Goal: Use online tool/utility: Utilize a website feature to perform a specific function

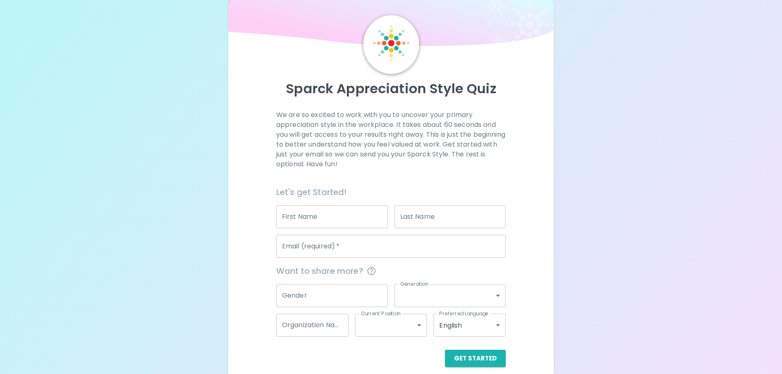
scroll to position [27, 0]
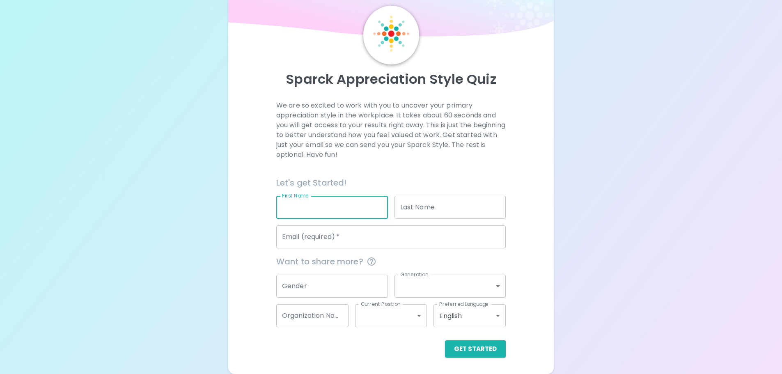
click at [291, 208] on input "First Name" at bounding box center [332, 207] width 112 height 23
type input "abc"
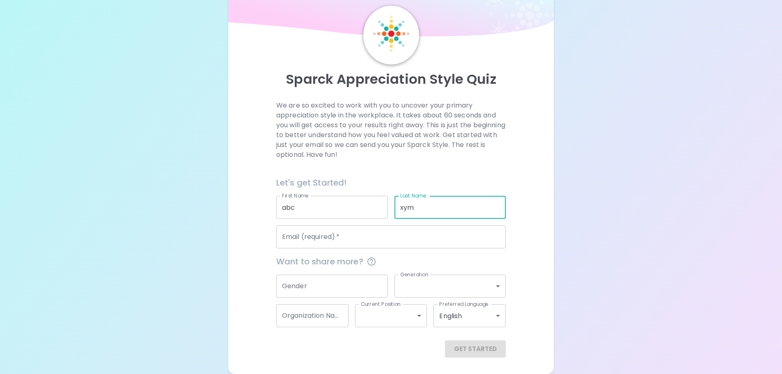
type input "xym"
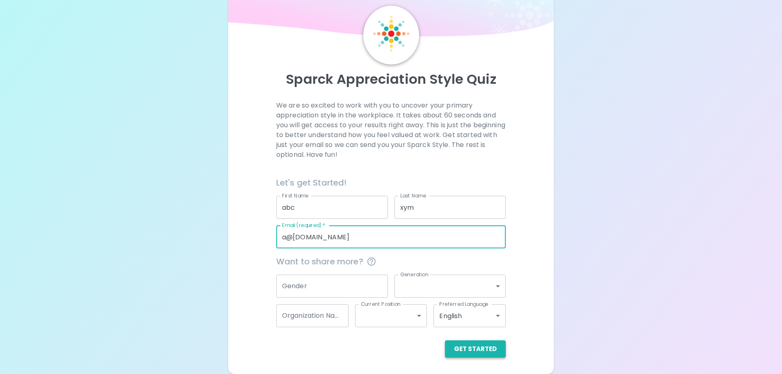
type input "a@[DOMAIN_NAME]"
click at [475, 341] on button "Get Started" at bounding box center [475, 348] width 61 height 17
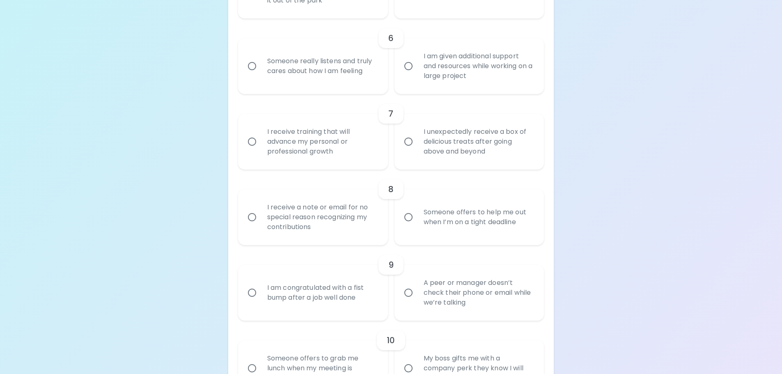
scroll to position [602, 0]
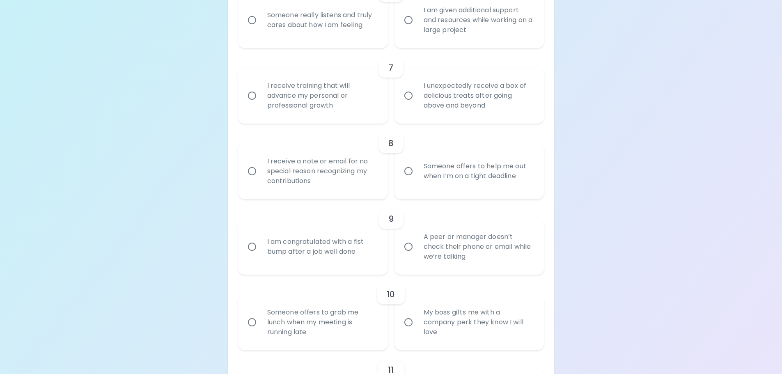
click at [589, 262] on div "Uncover Your Sparck Appreciation Style This quick quiz will help you determine …" at bounding box center [391, 83] width 782 height 1370
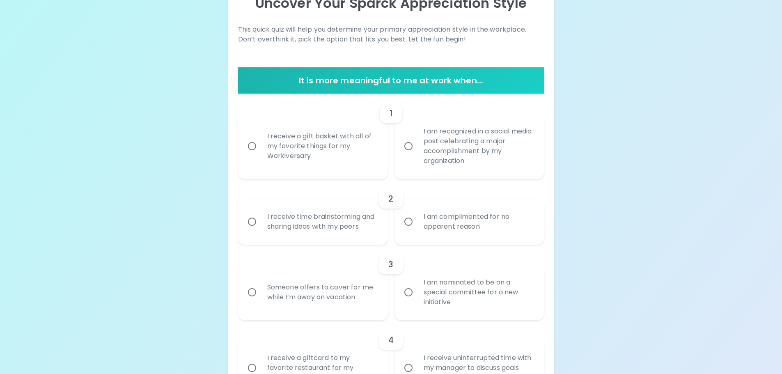
scroll to position [123, 0]
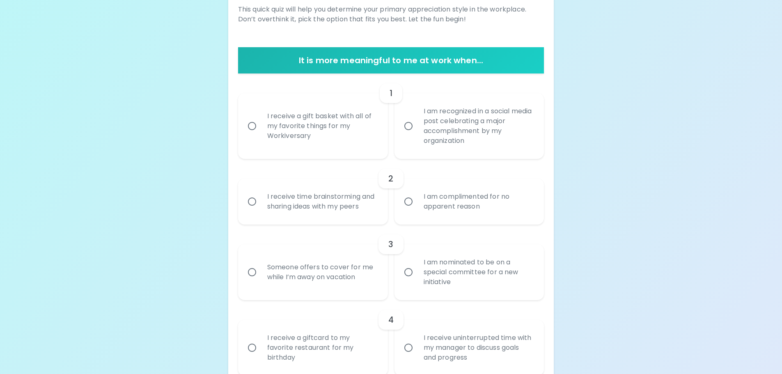
click at [491, 140] on div "I am recognized in a social media post celebrating a major accomplishment by my…" at bounding box center [478, 125] width 123 height 59
click at [417, 135] on input "I am recognized in a social media post celebrating a major accomplishment by my…" at bounding box center [408, 125] width 17 height 17
radio input "true"
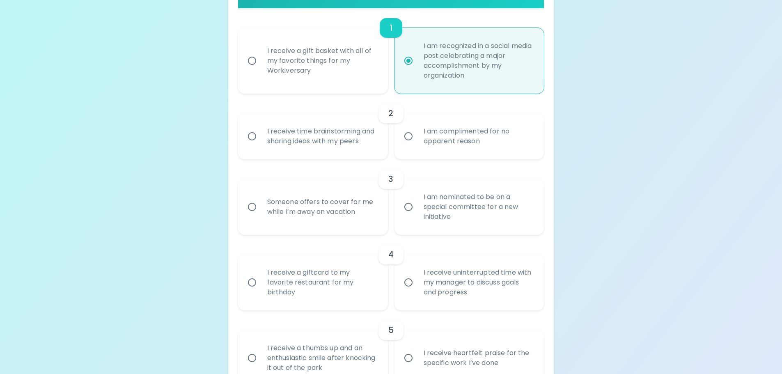
scroll to position [189, 0]
click at [331, 147] on div "I receive time brainstorming and sharing ideas with my peers" at bounding box center [322, 135] width 123 height 39
click at [261, 145] on input "I receive time brainstorming and sharing ideas with my peers" at bounding box center [251, 135] width 17 height 17
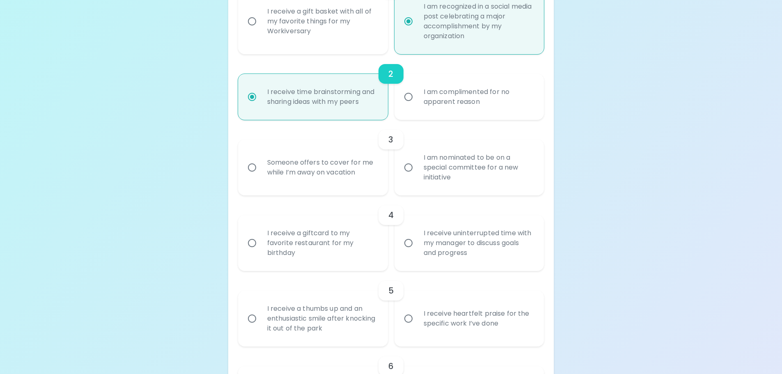
scroll to position [255, 0]
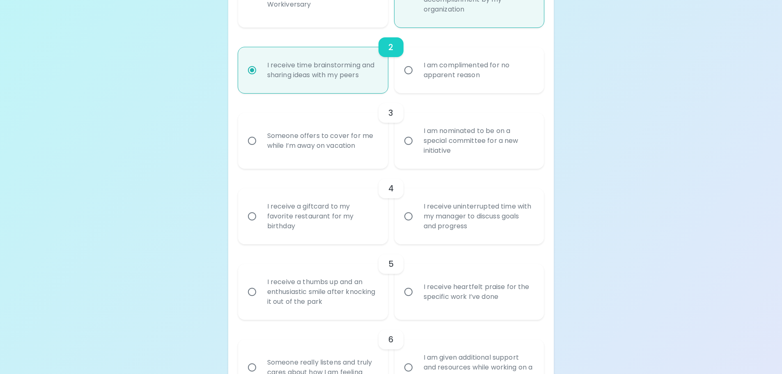
radio input "true"
click at [459, 149] on div "I am nominated to be on a special committee for a new initiative" at bounding box center [478, 140] width 123 height 49
click at [417, 149] on input "I am nominated to be on a special committee for a new initiative" at bounding box center [408, 140] width 17 height 17
radio input "false"
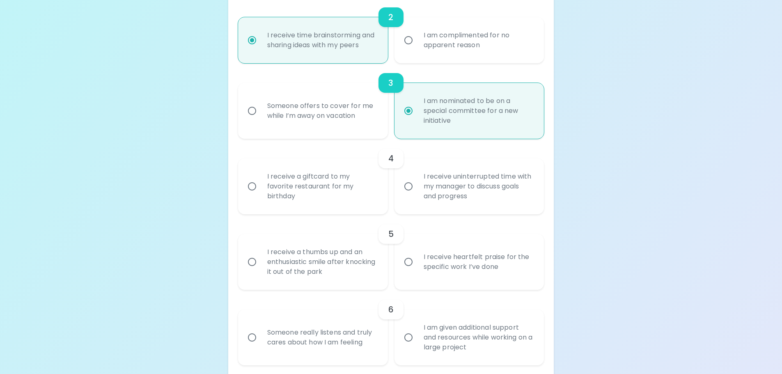
scroll to position [320, 0]
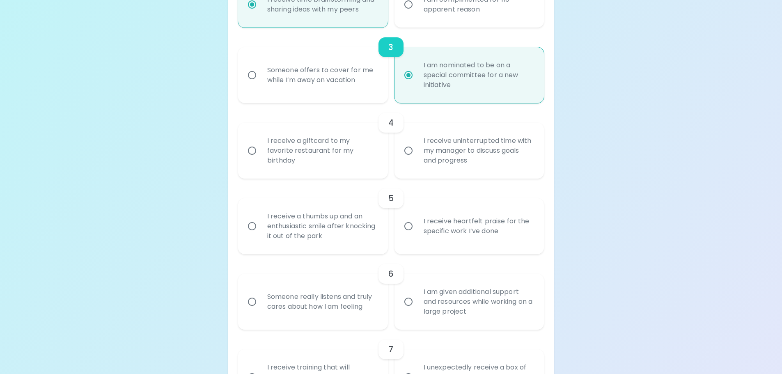
radio input "true"
click at [472, 159] on div "I receive uninterrupted time with my manager to discuss goals and progress" at bounding box center [478, 150] width 123 height 49
click at [417, 159] on input "I receive uninterrupted time with my manager to discuss goals and progress" at bounding box center [408, 150] width 17 height 17
radio input "false"
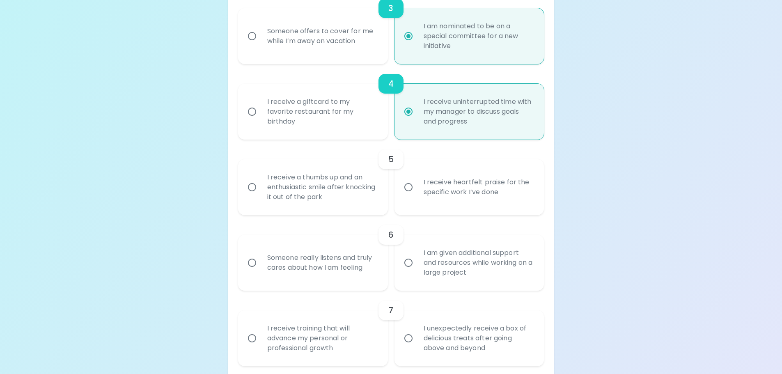
scroll to position [386, 0]
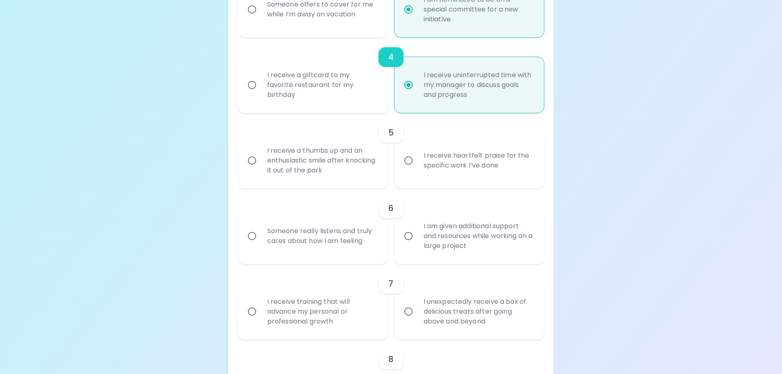
radio input "true"
click at [359, 159] on div "I receive a thumbs up and an enthusiastic smile after knocking it out of the pa…" at bounding box center [322, 160] width 123 height 49
click at [261, 159] on input "I receive a thumbs up and an enthusiastic smile after knocking it out of the pa…" at bounding box center [251, 160] width 17 height 17
radio input "false"
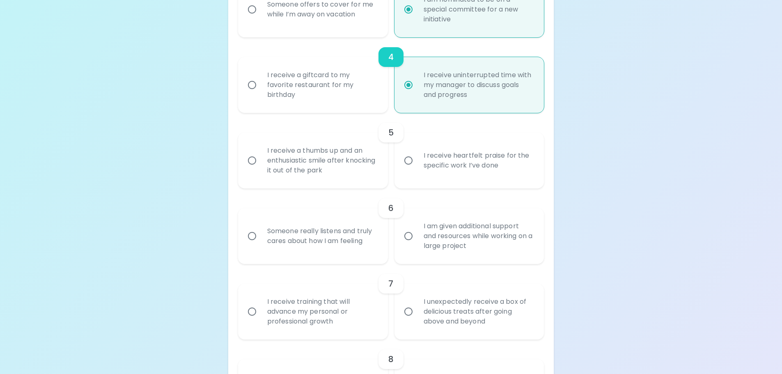
radio input "false"
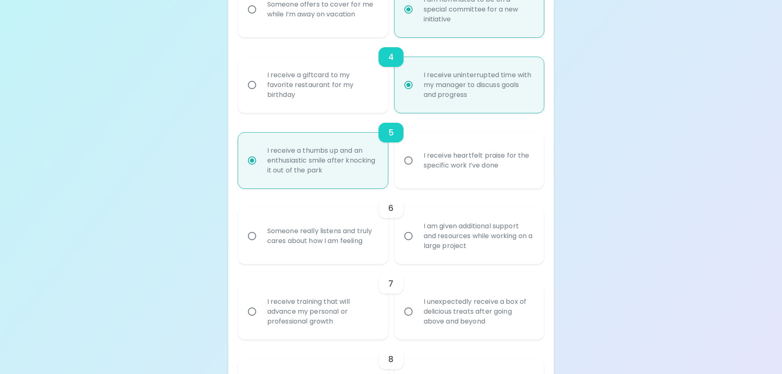
scroll to position [452, 0]
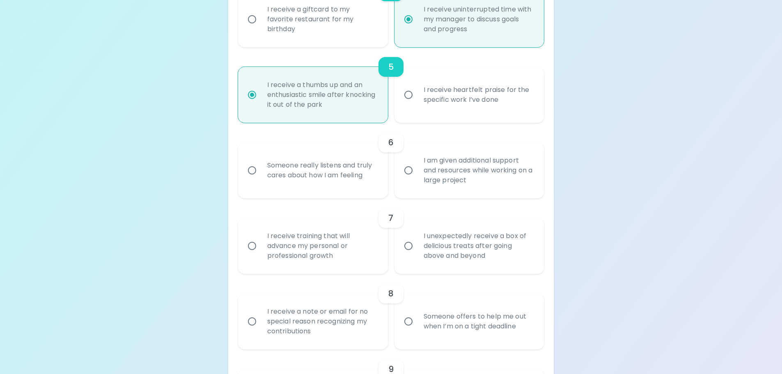
radio input "true"
click at [464, 174] on div "I am given additional support and resources while working on a large project" at bounding box center [478, 170] width 123 height 49
click at [417, 174] on input "I am given additional support and resources while working on a large project" at bounding box center [408, 170] width 17 height 17
radio input "false"
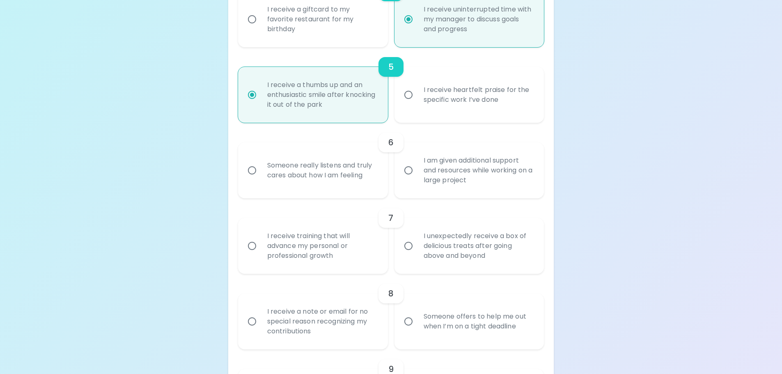
radio input "false"
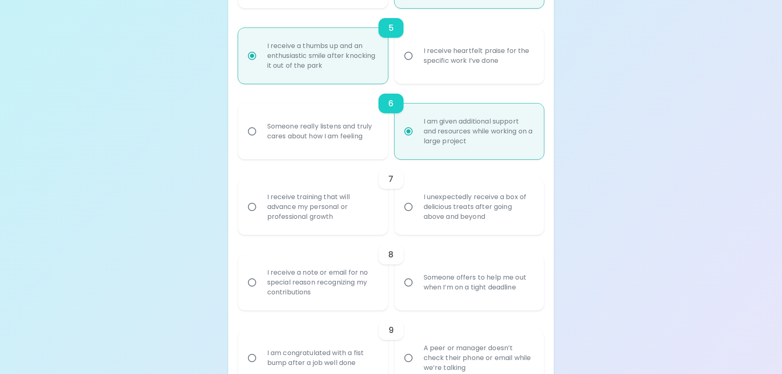
scroll to position [517, 0]
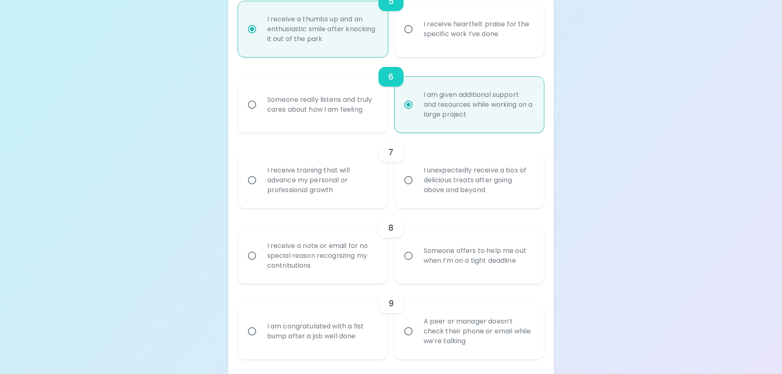
radio input "true"
click at [339, 113] on div "Someone really listens and truly cares about how I am feeling" at bounding box center [322, 104] width 123 height 39
click at [261, 113] on input "Someone really listens and truly cares about how I am feeling" at bounding box center [251, 104] width 17 height 17
radio input "false"
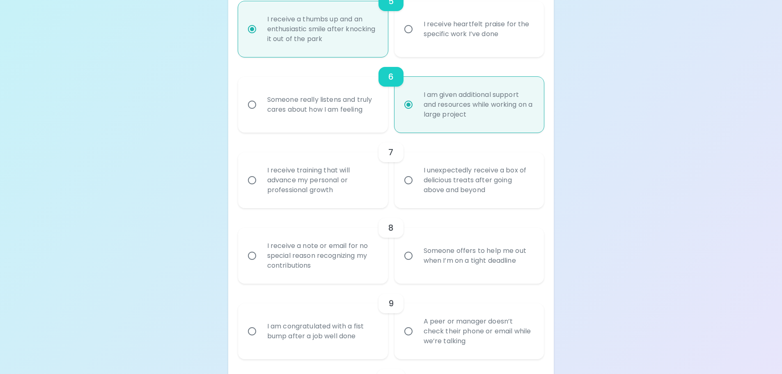
radio input "false"
radio input "true"
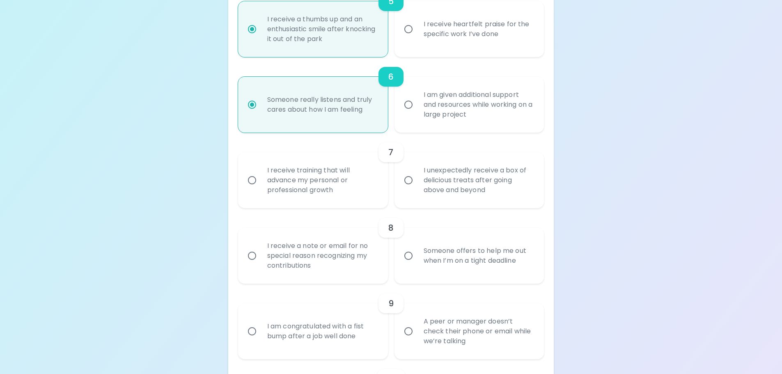
radio input "true"
click at [473, 194] on div "I unexpectedly receive a box of delicious treats after going above and beyond" at bounding box center [478, 180] width 123 height 49
click at [417, 189] on input "I unexpectedly receive a box of delicious treats after going above and beyond" at bounding box center [408, 180] width 17 height 17
radio input "false"
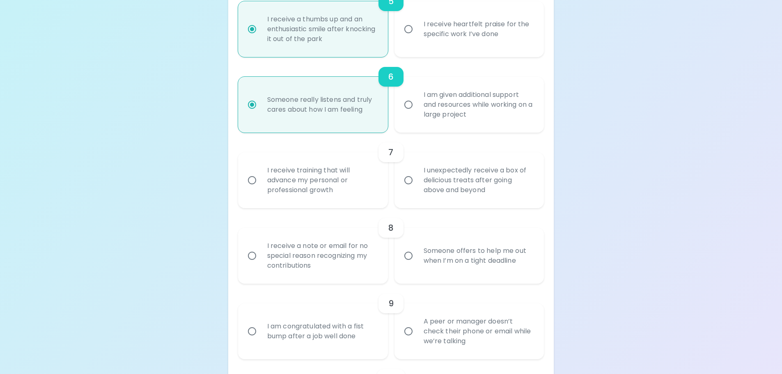
radio input "false"
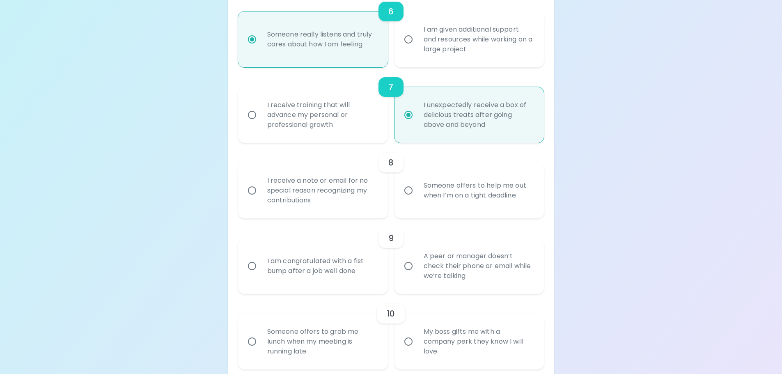
scroll to position [583, 0]
radio input "true"
click at [324, 202] on div "I receive a note or email for no special reason recognizing my contributions" at bounding box center [322, 189] width 123 height 49
click at [261, 199] on input "I receive a note or email for no special reason recognizing my contributions" at bounding box center [251, 189] width 17 height 17
radio input "false"
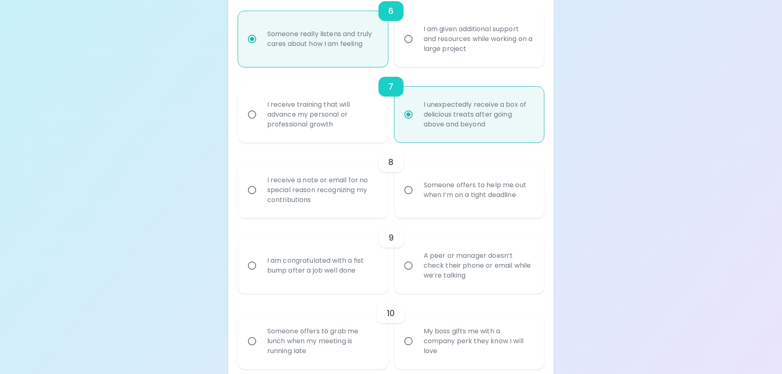
radio input "false"
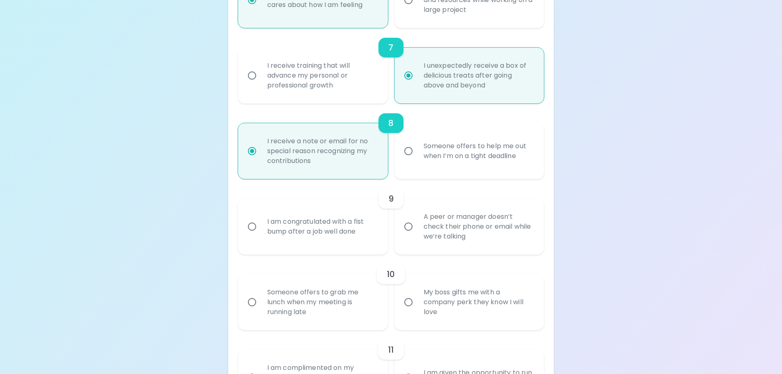
scroll to position [649, 0]
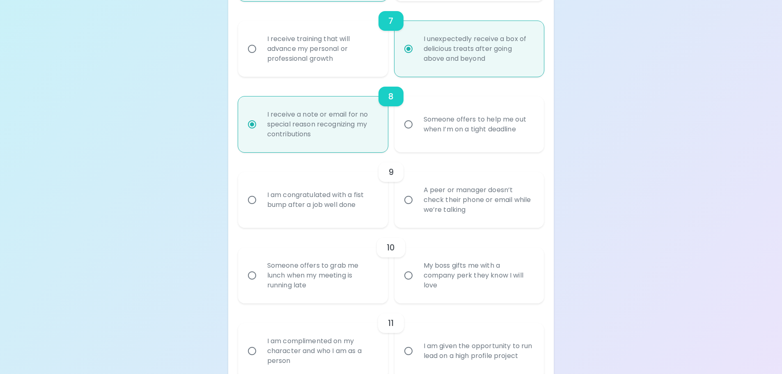
radio input "true"
click at [479, 212] on div "A peer or manager doesn’t check their phone or email while we’re talking" at bounding box center [478, 199] width 123 height 49
click at [417, 209] on input "A peer or manager doesn’t check their phone or email while we’re talking" at bounding box center [408, 199] width 17 height 17
radio input "false"
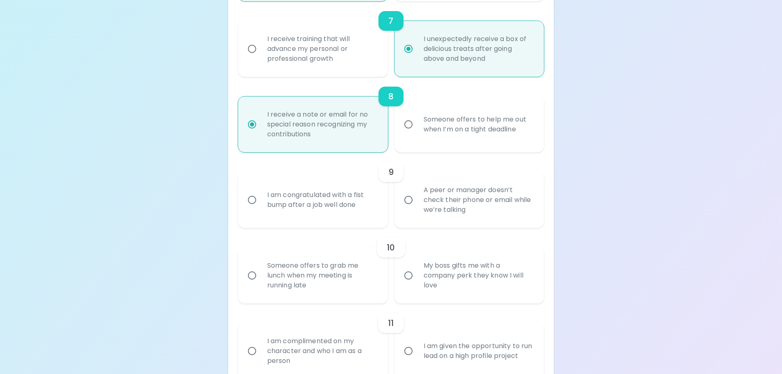
radio input "false"
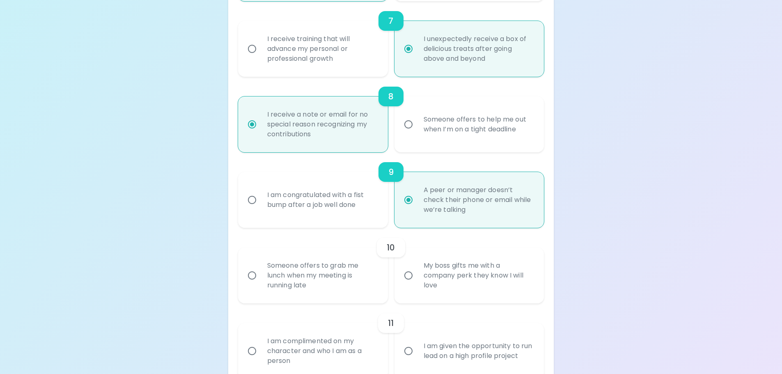
scroll to position [714, 0]
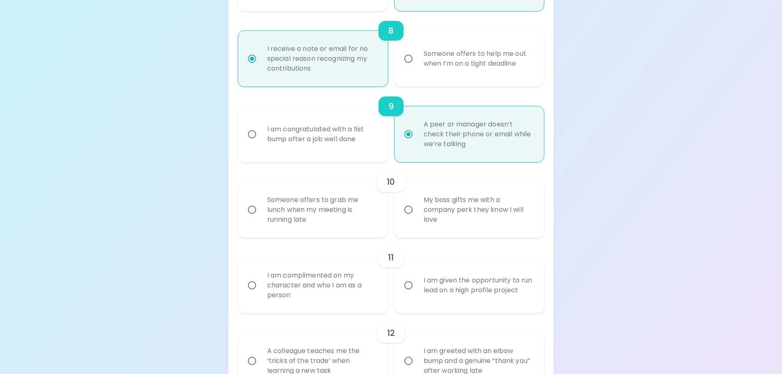
radio input "true"
click at [501, 214] on div "My boss gifts me with a company perk they know I will love" at bounding box center [478, 209] width 123 height 49
click at [417, 214] on input "My boss gifts me with a company perk they know I will love" at bounding box center [408, 209] width 17 height 17
radio input "false"
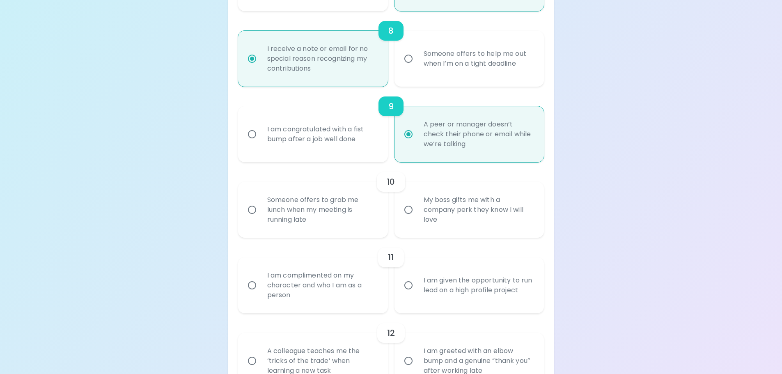
radio input "false"
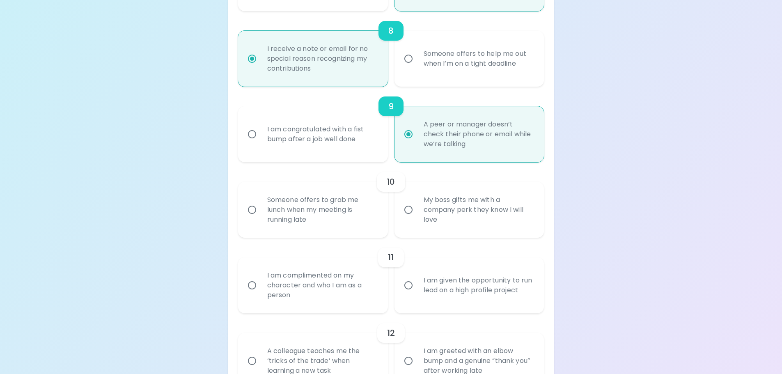
radio input "false"
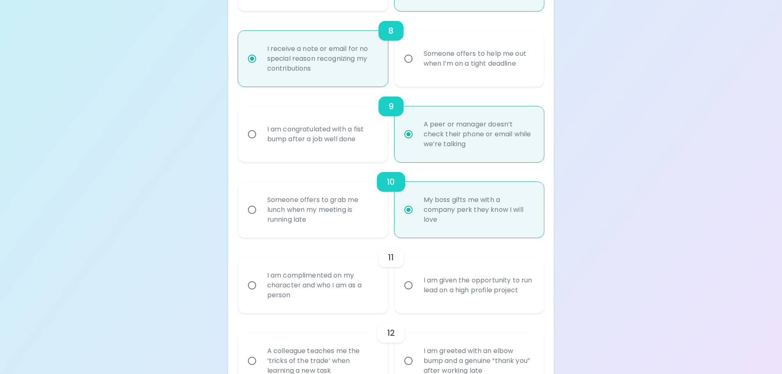
scroll to position [780, 0]
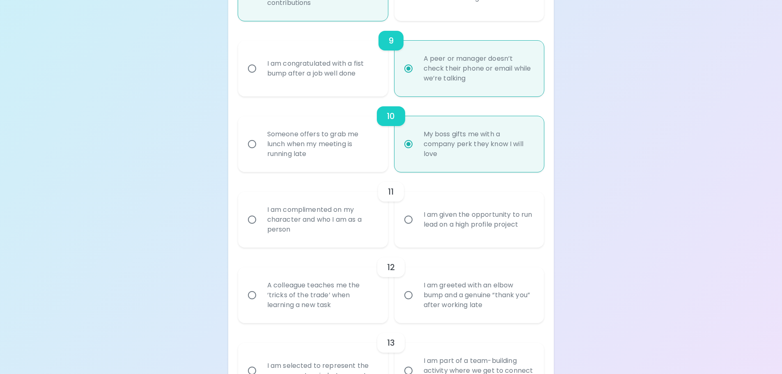
radio input "true"
click at [474, 226] on div "I am given the opportunity to run lead on a high profile project" at bounding box center [478, 219] width 123 height 39
click at [417, 226] on input "I am given the opportunity to run lead on a high profile project" at bounding box center [408, 219] width 17 height 17
radio input "false"
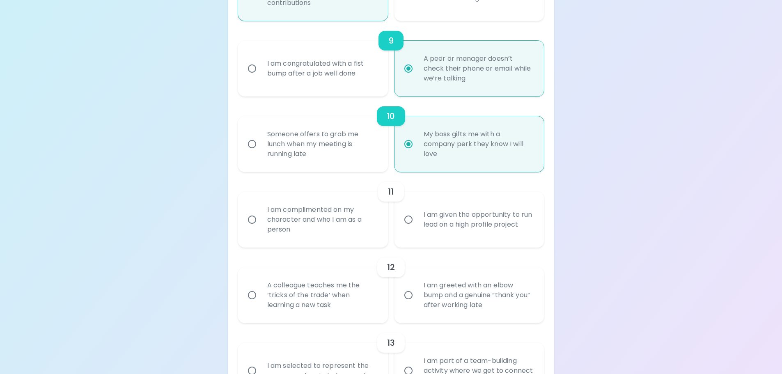
radio input "false"
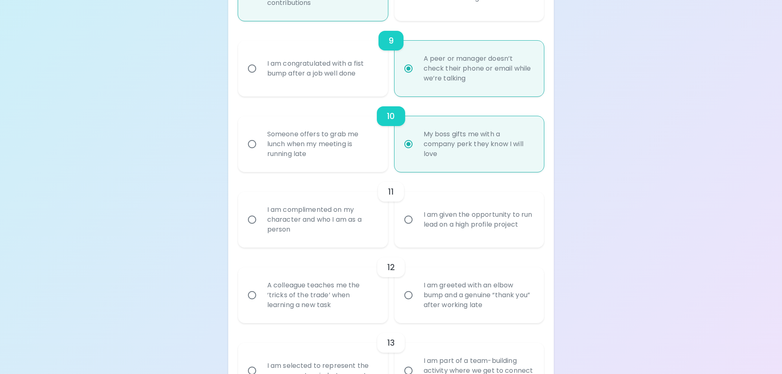
radio input "false"
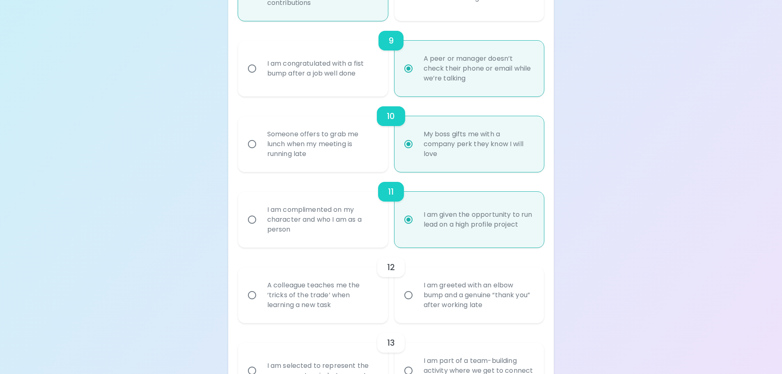
scroll to position [846, 0]
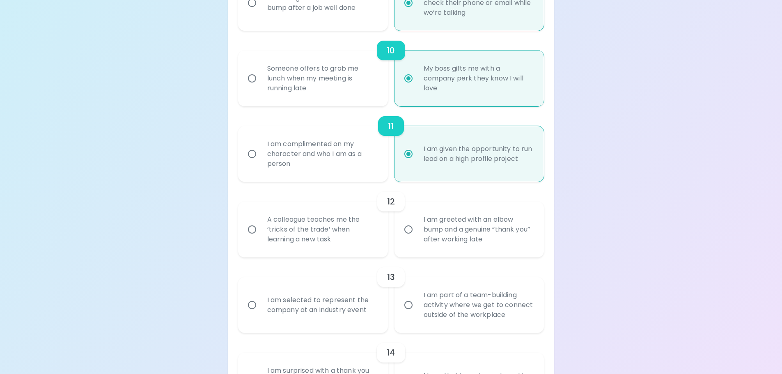
radio input "true"
click at [473, 243] on div "I am greeted with an elbow bump and a genuine “thank you” after working late" at bounding box center [478, 229] width 123 height 49
click at [417, 238] on input "I am greeted with an elbow bump and a genuine “thank you” after working late" at bounding box center [408, 229] width 17 height 17
radio input "false"
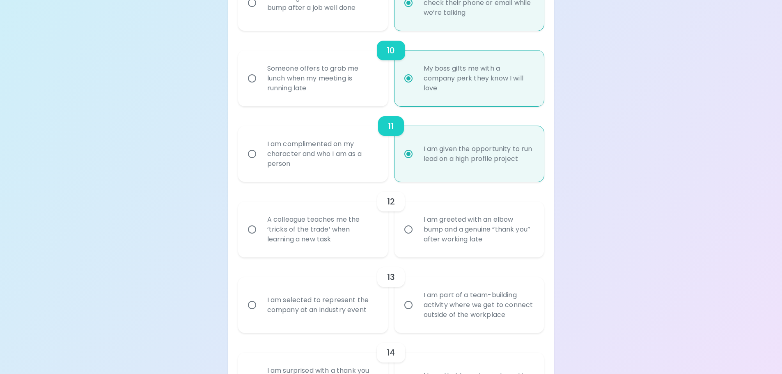
radio input "false"
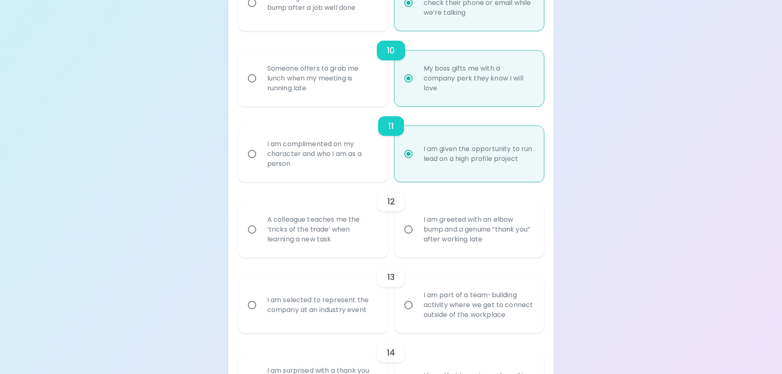
radio input "false"
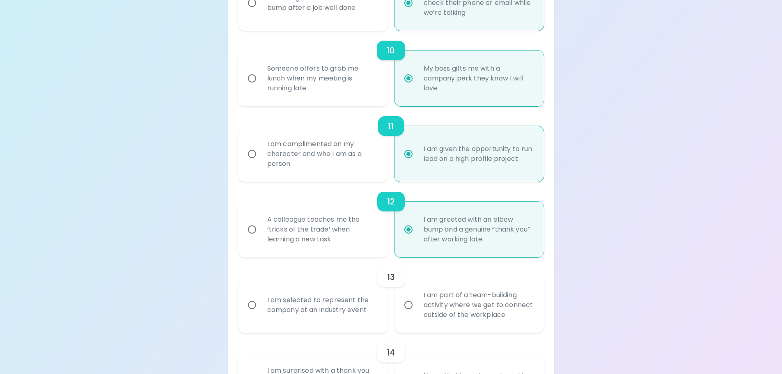
scroll to position [911, 0]
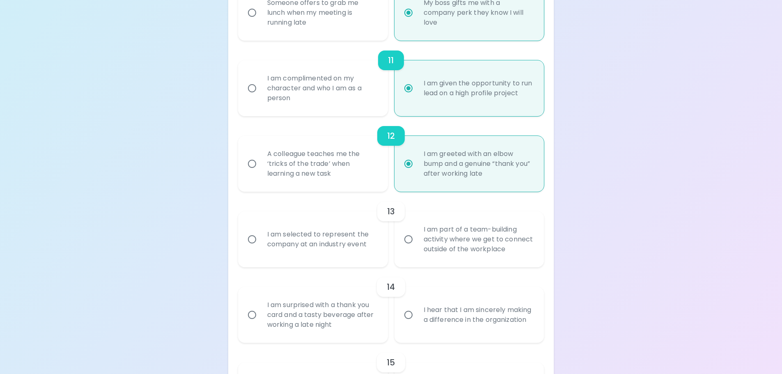
radio input "true"
click at [335, 244] on div "I am selected to represent the company at an industry event" at bounding box center [322, 239] width 123 height 39
click at [261, 244] on input "I am selected to represent the company at an industry event" at bounding box center [251, 239] width 17 height 17
radio input "false"
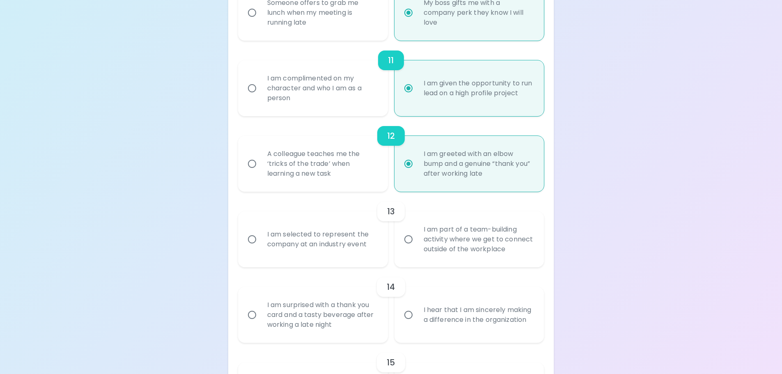
radio input "false"
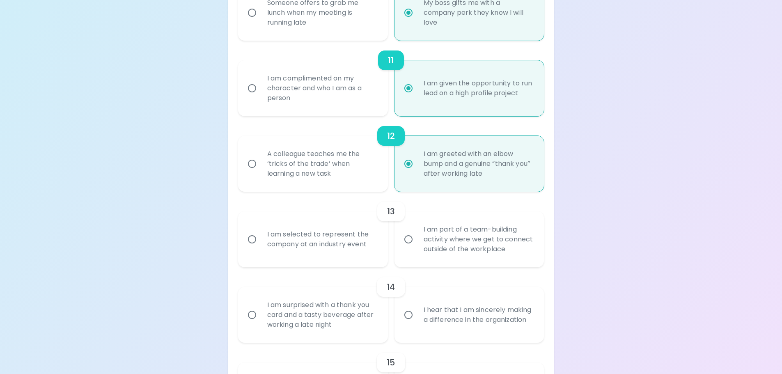
radio input "false"
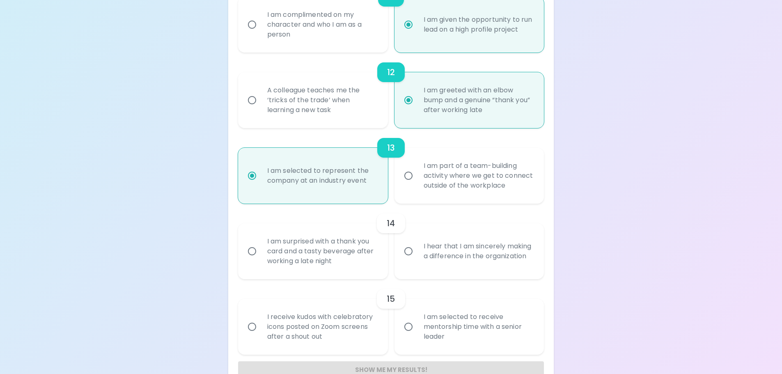
scroll to position [977, 0]
radio input "true"
click at [471, 251] on div "I hear that I am sincerely making a difference in the organization" at bounding box center [478, 249] width 123 height 39
click at [417, 251] on input "I hear that I am sincerely making a difference in the organization" at bounding box center [408, 249] width 17 height 17
radio input "false"
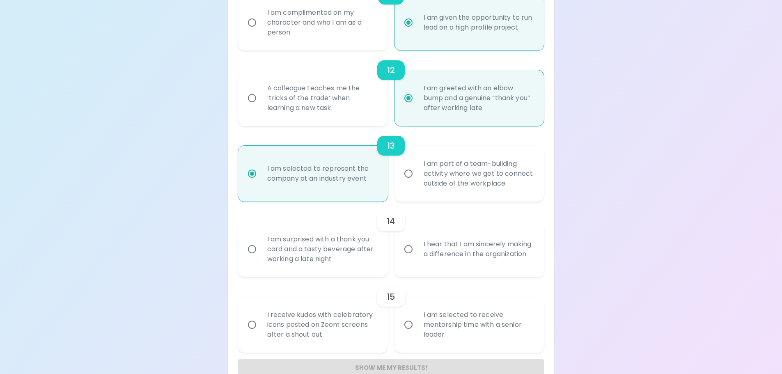
radio input "false"
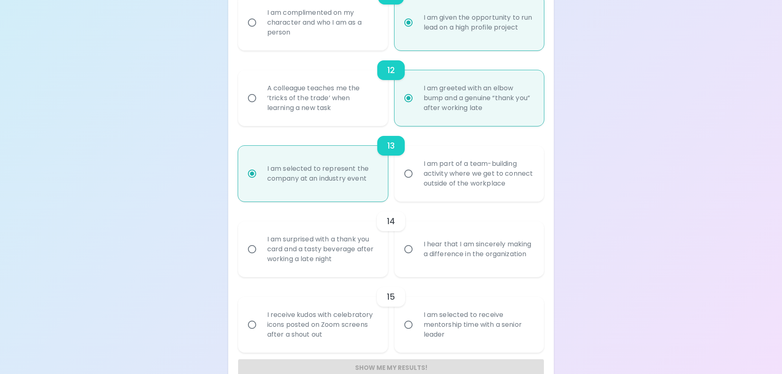
radio input "false"
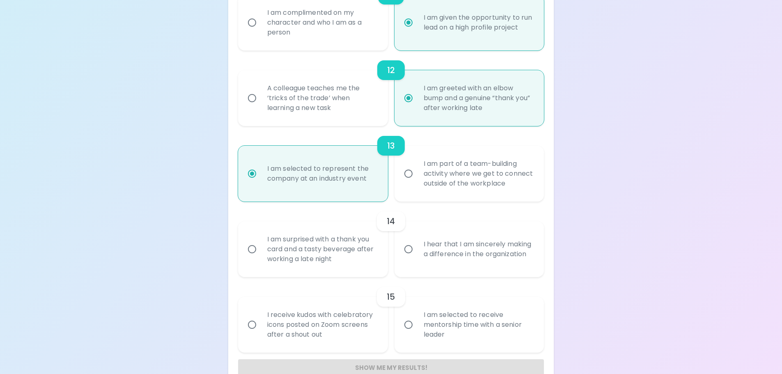
radio input "false"
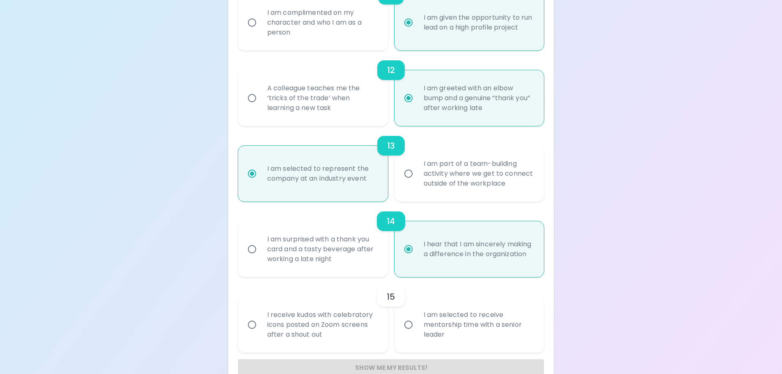
scroll to position [996, 0]
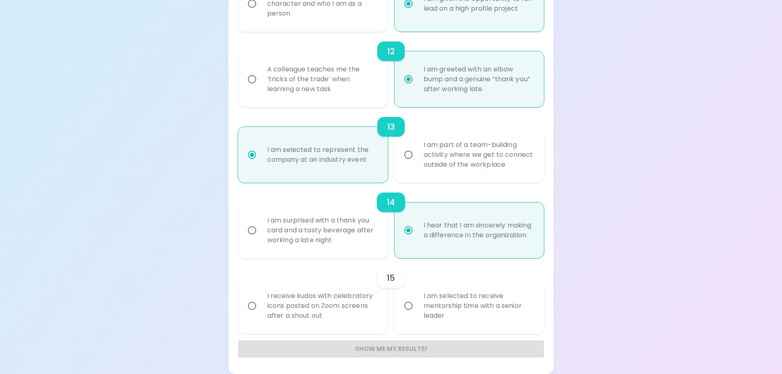
radio input "true"
click at [445, 302] on div "I am selected to receive mentorship time with a senior leader" at bounding box center [478, 305] width 123 height 49
click at [417, 302] on input "I am selected to receive mentorship time with a senior leader" at bounding box center [408, 305] width 17 height 17
radio input "false"
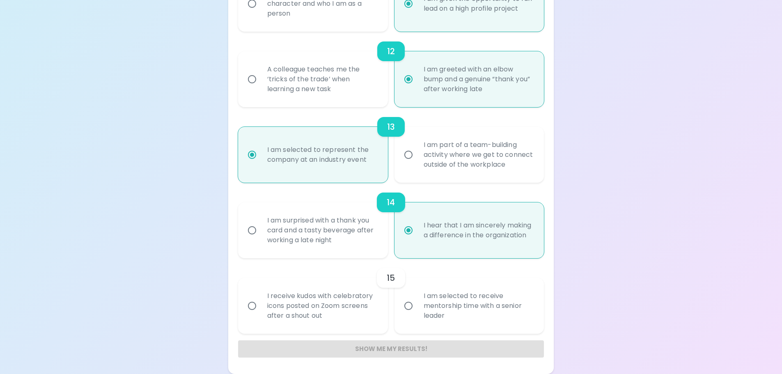
radio input "false"
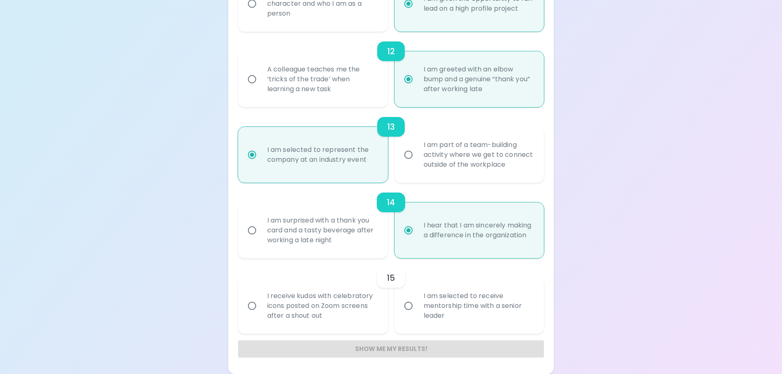
radio input "false"
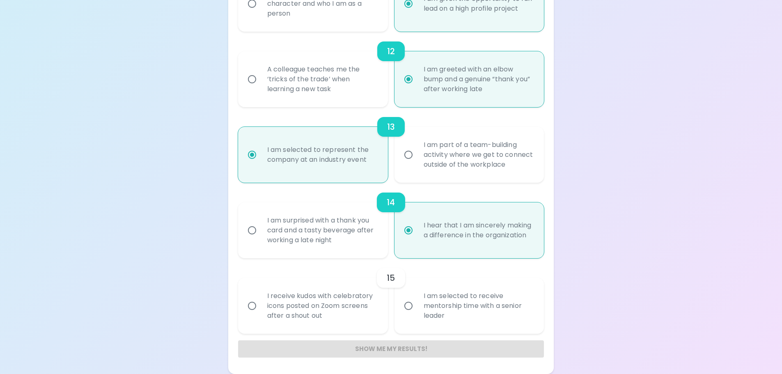
radio input "false"
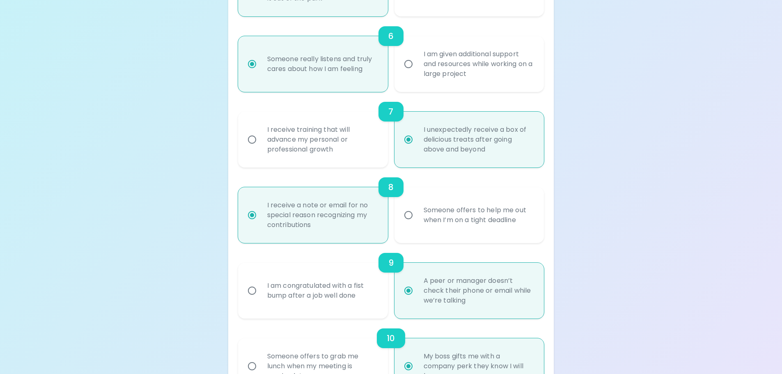
scroll to position [544, 0]
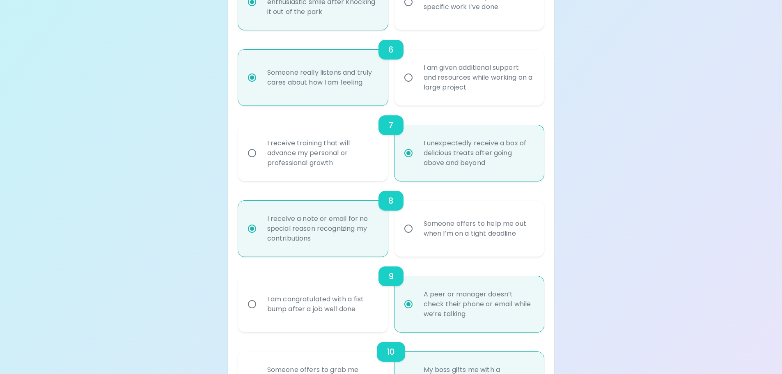
radio input "true"
click at [486, 229] on div "Someone offers to help me out when I’m on a tight deadline" at bounding box center [478, 228] width 123 height 39
click at [417, 229] on input "Someone offers to help me out when I’m on a tight deadline" at bounding box center [408, 228] width 17 height 17
radio input "false"
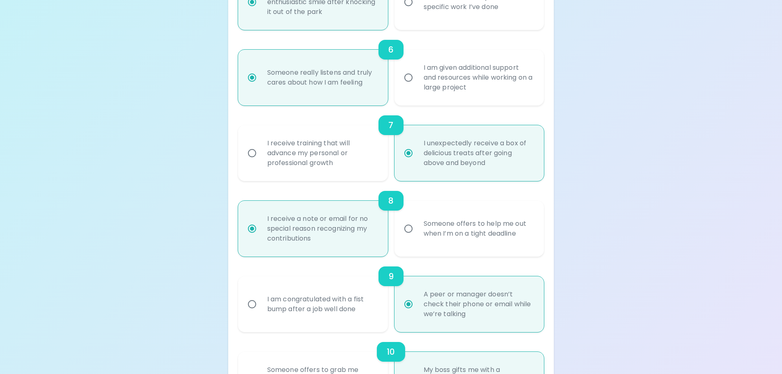
radio input "false"
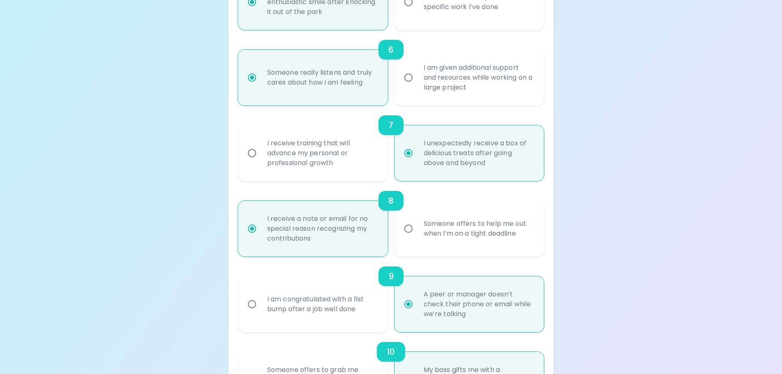
radio input "false"
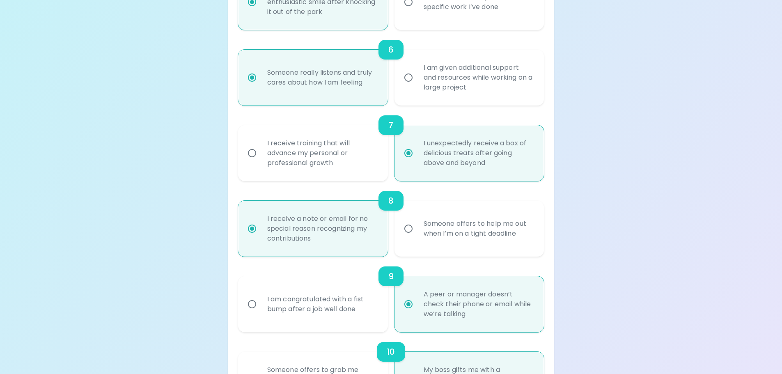
radio input "false"
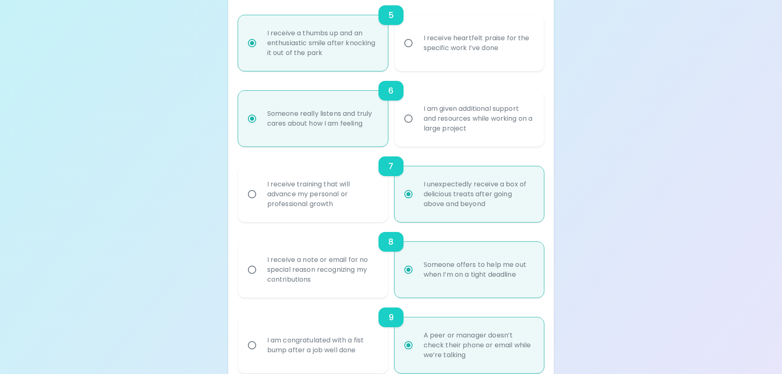
scroll to position [462, 0]
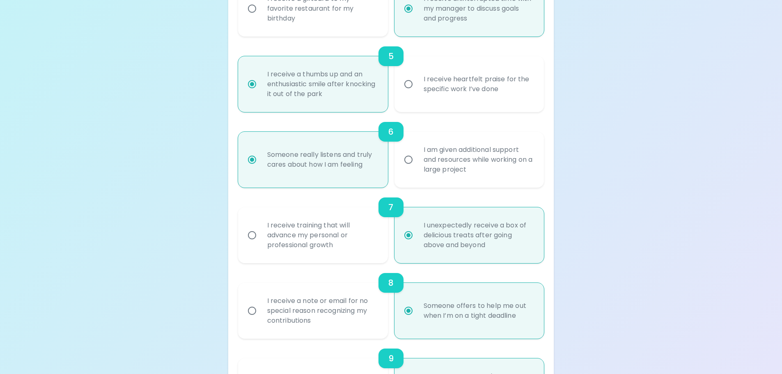
radio input "true"
click at [334, 305] on div "I receive a note or email for no special reason recognizing my contributions" at bounding box center [322, 310] width 123 height 49
click at [261, 305] on input "I receive a note or email for no special reason recognizing my contributions" at bounding box center [251, 310] width 17 height 17
radio input "false"
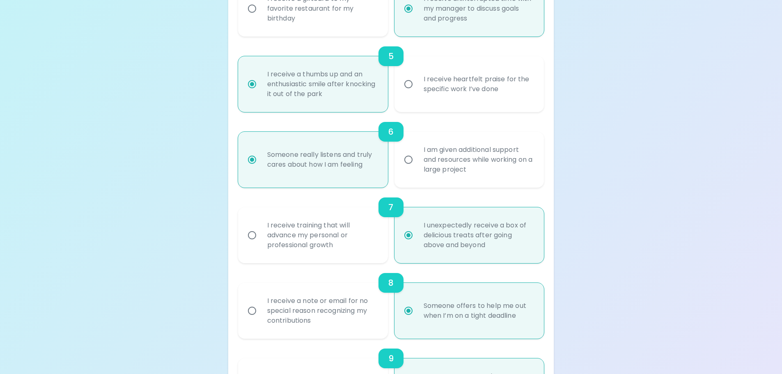
radio input "false"
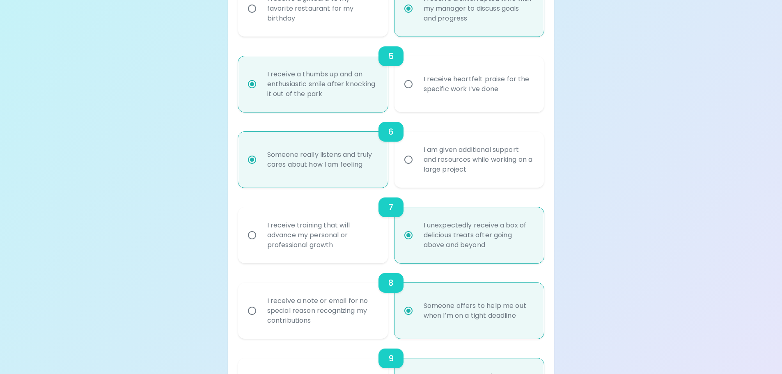
radio input "false"
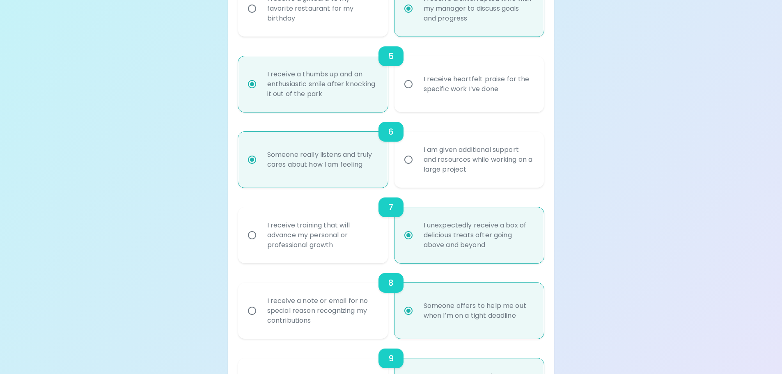
radio input "false"
radio input "true"
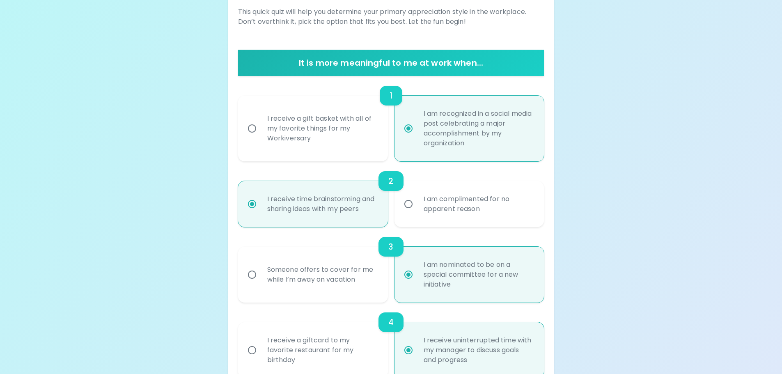
scroll to position [93, 0]
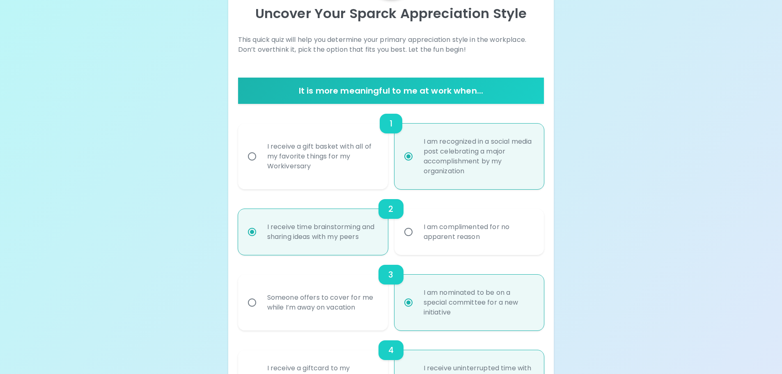
radio input "true"
click at [343, 304] on div "Someone offers to cover for me while I’m away on vacation" at bounding box center [322, 302] width 123 height 39
click at [261, 304] on input "Someone offers to cover for me while I’m away on vacation" at bounding box center [251, 302] width 17 height 17
radio input "false"
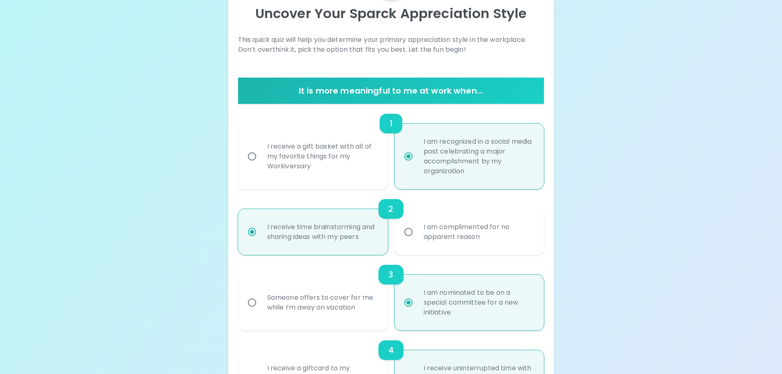
radio input "false"
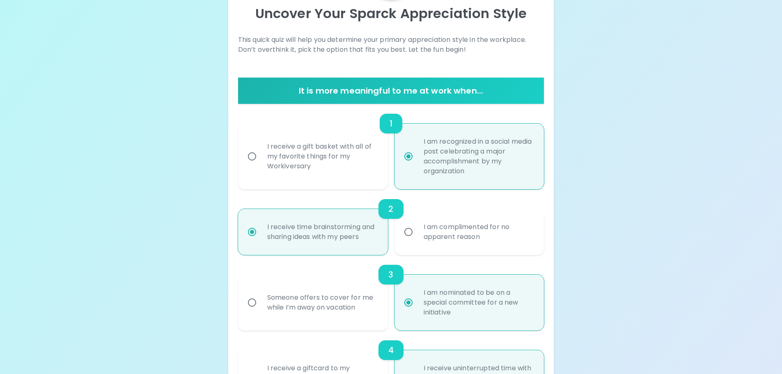
radio input "false"
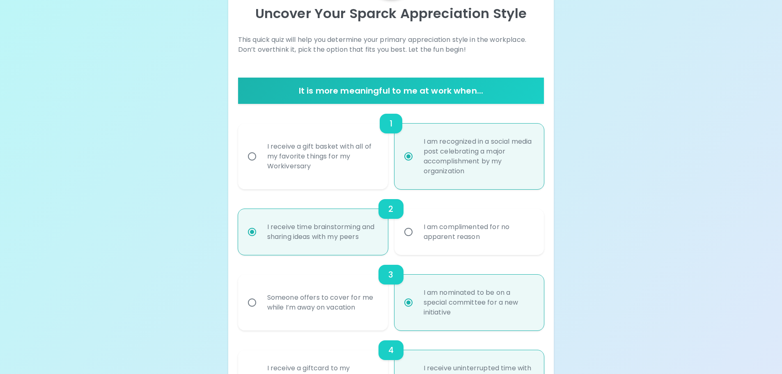
radio input "false"
radio input "true"
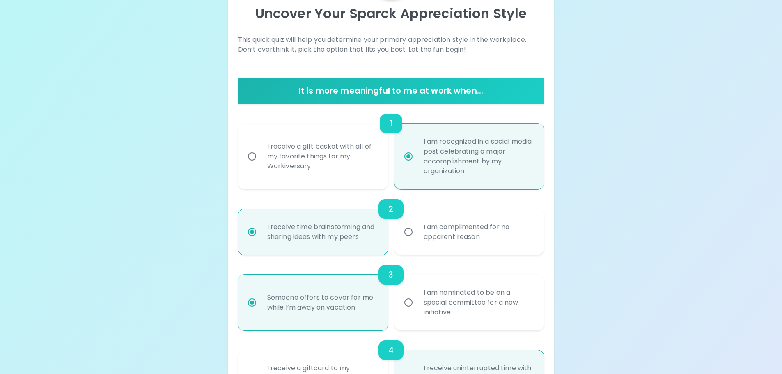
radio input "true"
click at [452, 292] on div "I am nominated to be on a special committee for a new initiative" at bounding box center [478, 302] width 123 height 49
click at [417, 294] on input "I am nominated to be on a special committee for a new initiative" at bounding box center [408, 302] width 17 height 17
radio input "false"
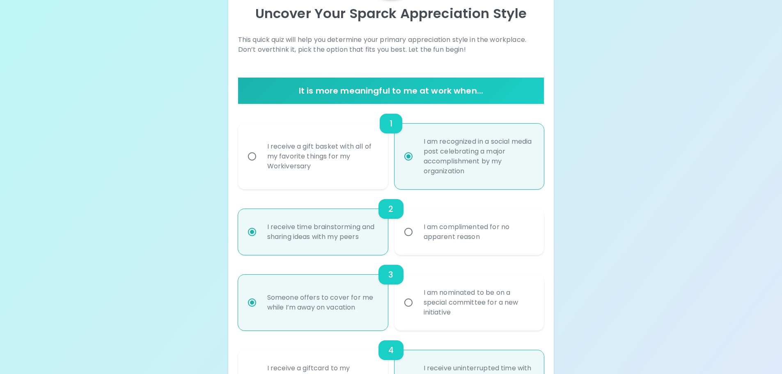
radio input "false"
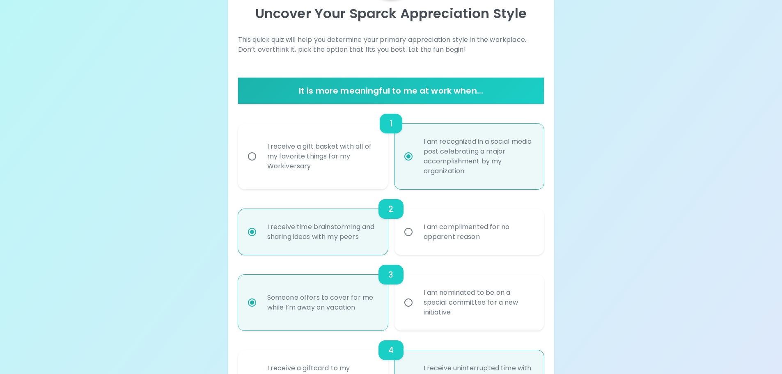
radio input "false"
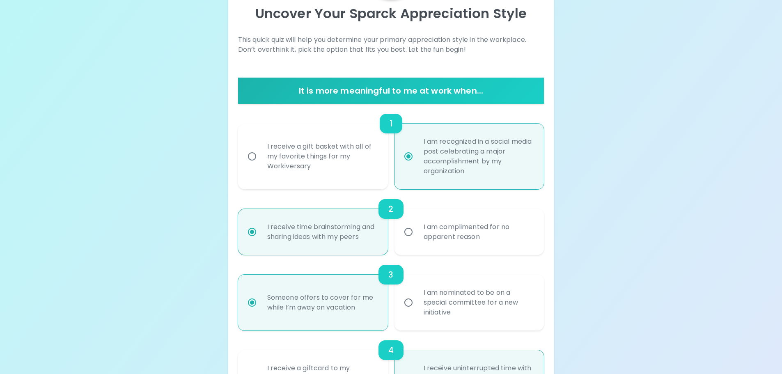
radio input "false"
radio input "true"
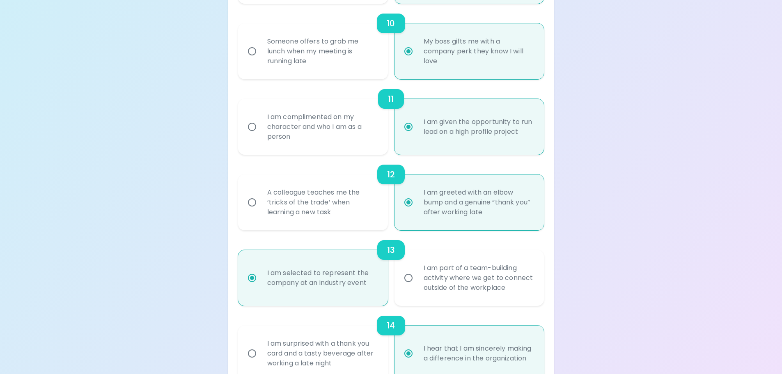
scroll to position [996, 0]
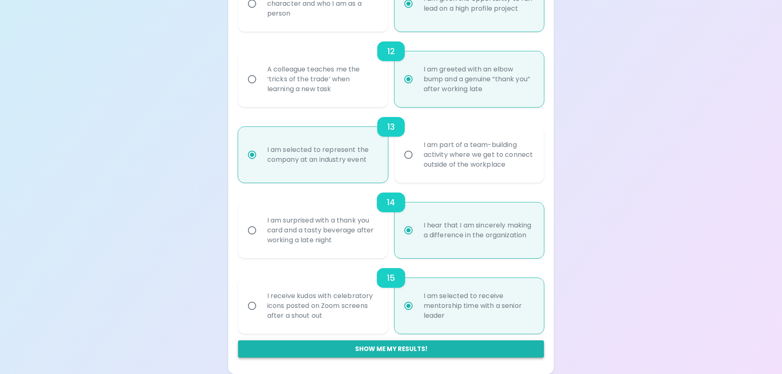
radio input "true"
click at [420, 354] on button "Show me my results!" at bounding box center [391, 348] width 306 height 17
radio input "false"
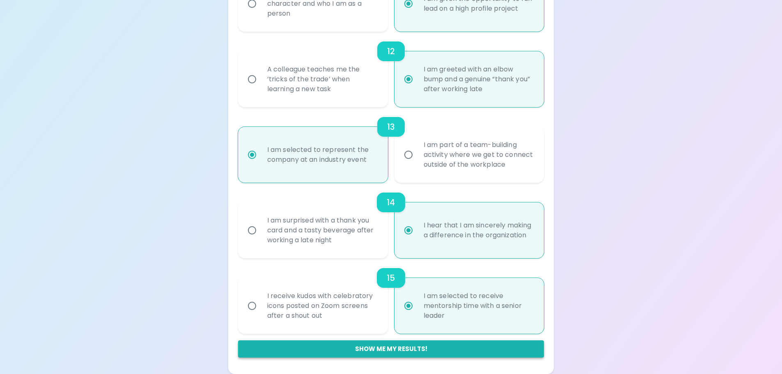
radio input "false"
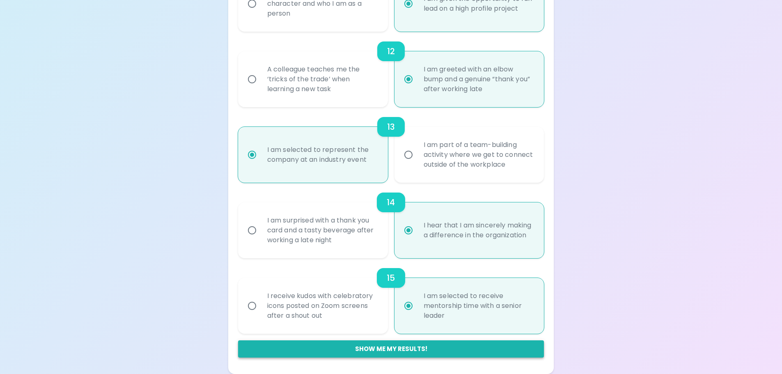
radio input "false"
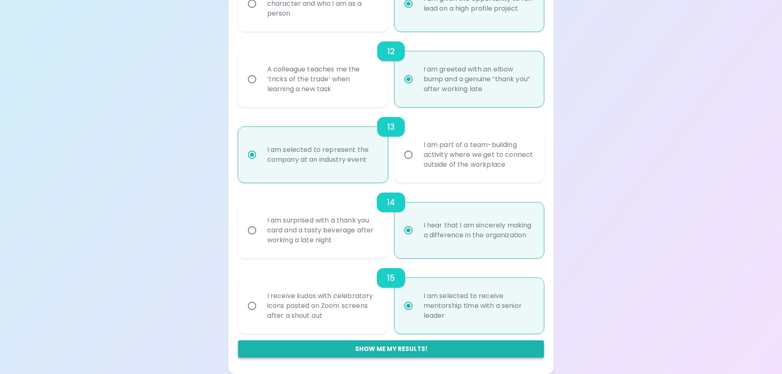
radio input "true"
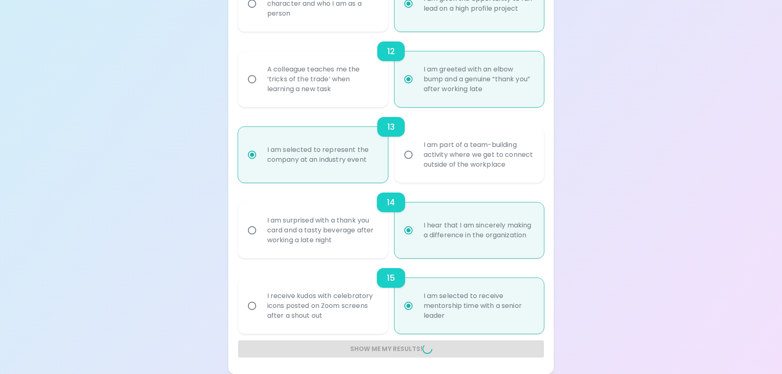
radio input "false"
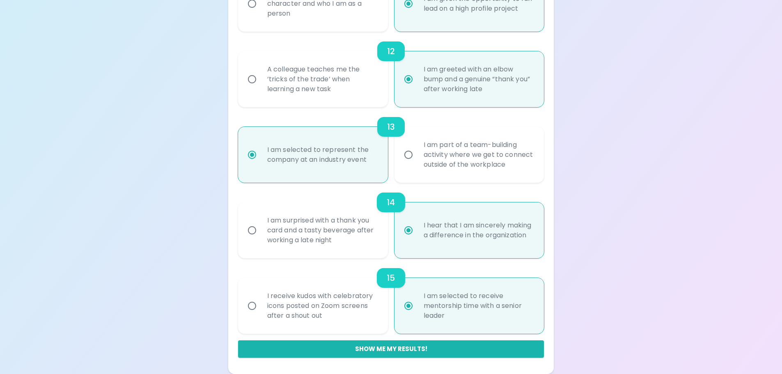
scroll to position [496, 0]
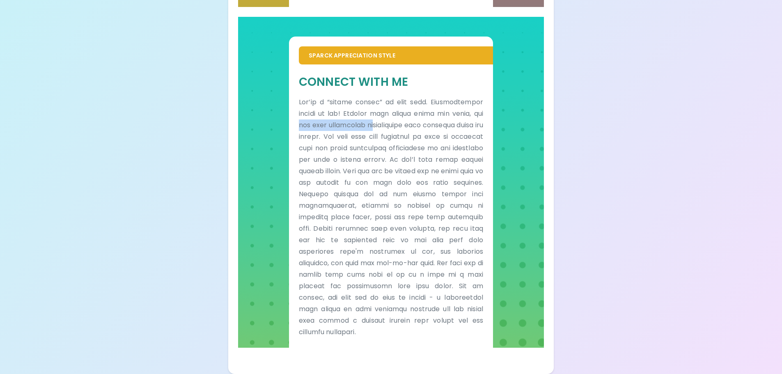
drag, startPoint x: 320, startPoint y: 128, endPoint x: 397, endPoint y: 127, distance: 76.8
click at [397, 127] on p at bounding box center [391, 216] width 184 height 241
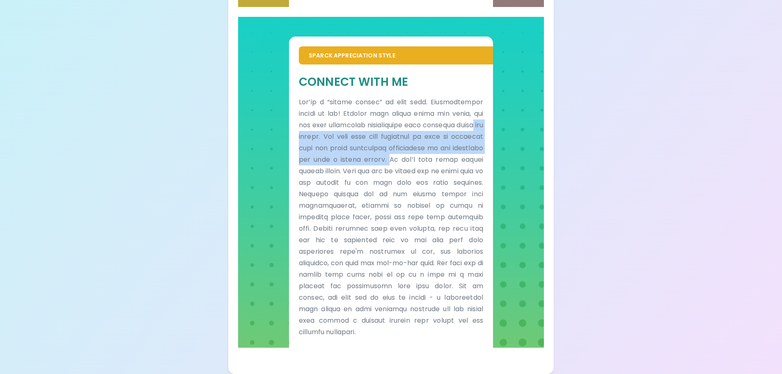
drag, startPoint x: 317, startPoint y: 139, endPoint x: 446, endPoint y: 163, distance: 131.0
click at [446, 163] on p at bounding box center [391, 216] width 184 height 241
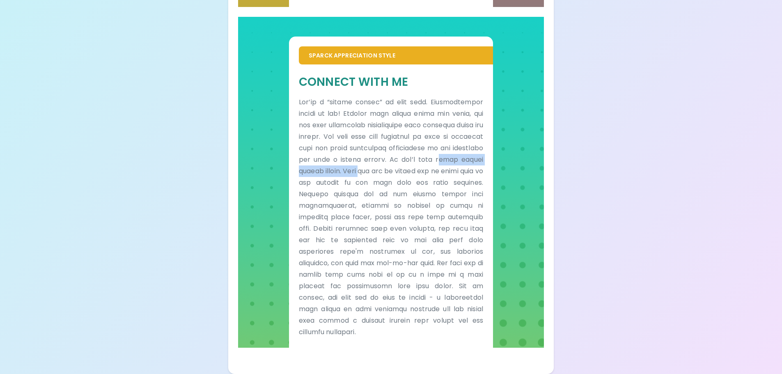
drag, startPoint x: 304, startPoint y: 176, endPoint x: 420, endPoint y: 169, distance: 115.6
click at [420, 169] on p at bounding box center [391, 216] width 184 height 241
drag, startPoint x: 321, startPoint y: 181, endPoint x: 425, endPoint y: 184, distance: 104.3
click at [425, 184] on p at bounding box center [391, 216] width 184 height 241
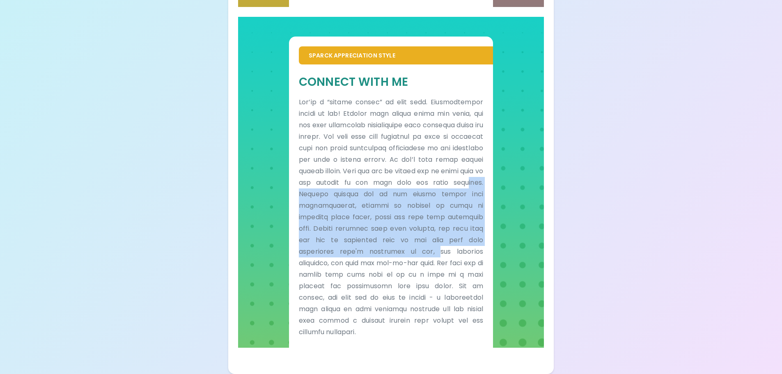
drag, startPoint x: 336, startPoint y: 195, endPoint x: 439, endPoint y: 254, distance: 118.5
click at [440, 248] on p at bounding box center [391, 216] width 184 height 241
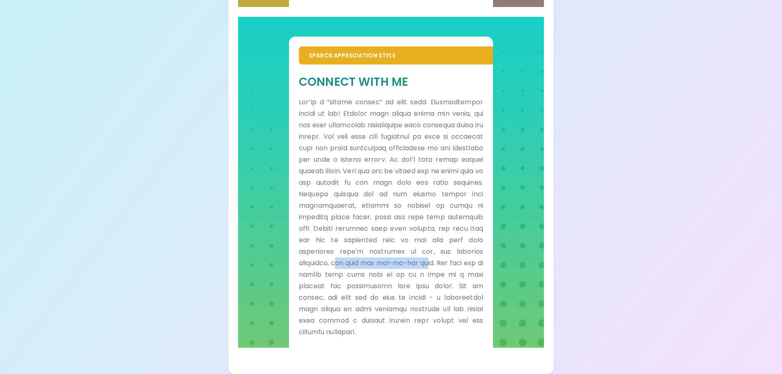
drag, startPoint x: 337, startPoint y: 263, endPoint x: 425, endPoint y: 261, distance: 88.3
click at [425, 261] on p at bounding box center [391, 216] width 184 height 241
drag, startPoint x: 350, startPoint y: 273, endPoint x: 429, endPoint y: 277, distance: 79.3
click at [429, 277] on p at bounding box center [391, 216] width 184 height 241
drag, startPoint x: 332, startPoint y: 287, endPoint x: 395, endPoint y: 285, distance: 63.7
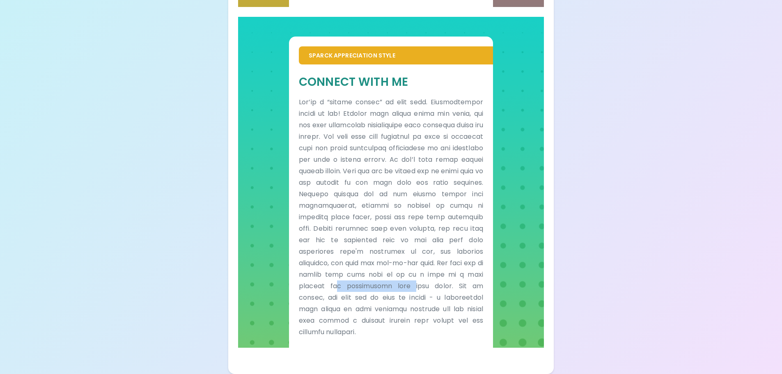
click at [395, 285] on p at bounding box center [391, 216] width 184 height 241
click at [335, 298] on p at bounding box center [391, 216] width 184 height 241
drag, startPoint x: 342, startPoint y: 298, endPoint x: 356, endPoint y: 298, distance: 13.1
click at [356, 298] on p at bounding box center [391, 216] width 184 height 241
drag, startPoint x: 316, startPoint y: 311, endPoint x: 390, endPoint y: 311, distance: 74.3
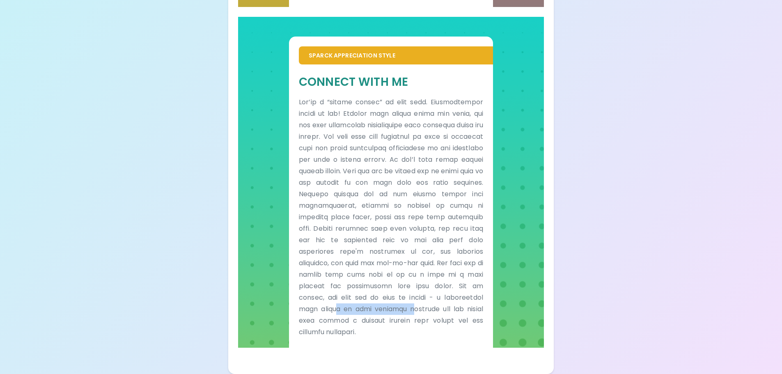
click at [390, 311] on p at bounding box center [391, 216] width 184 height 241
drag, startPoint x: 369, startPoint y: 322, endPoint x: 436, endPoint y: 322, distance: 66.5
click at [436, 322] on p at bounding box center [391, 216] width 184 height 241
